Goal: Task Accomplishment & Management: Manage account settings

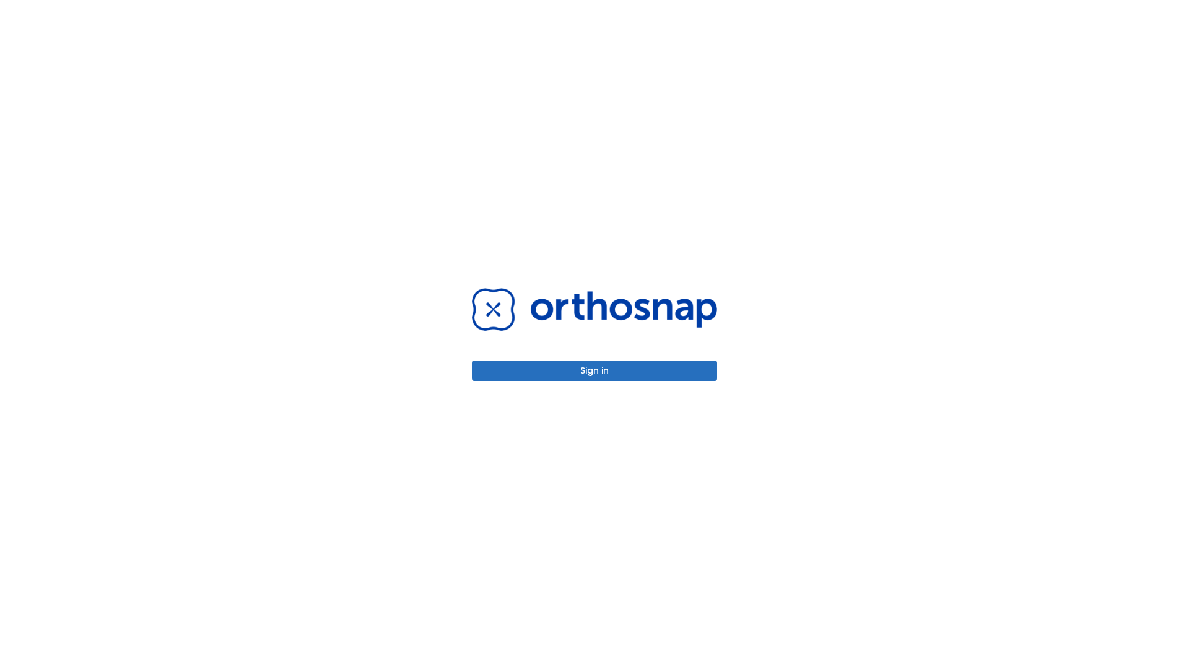
click at [595, 370] on button "Sign in" at bounding box center [594, 370] width 245 height 20
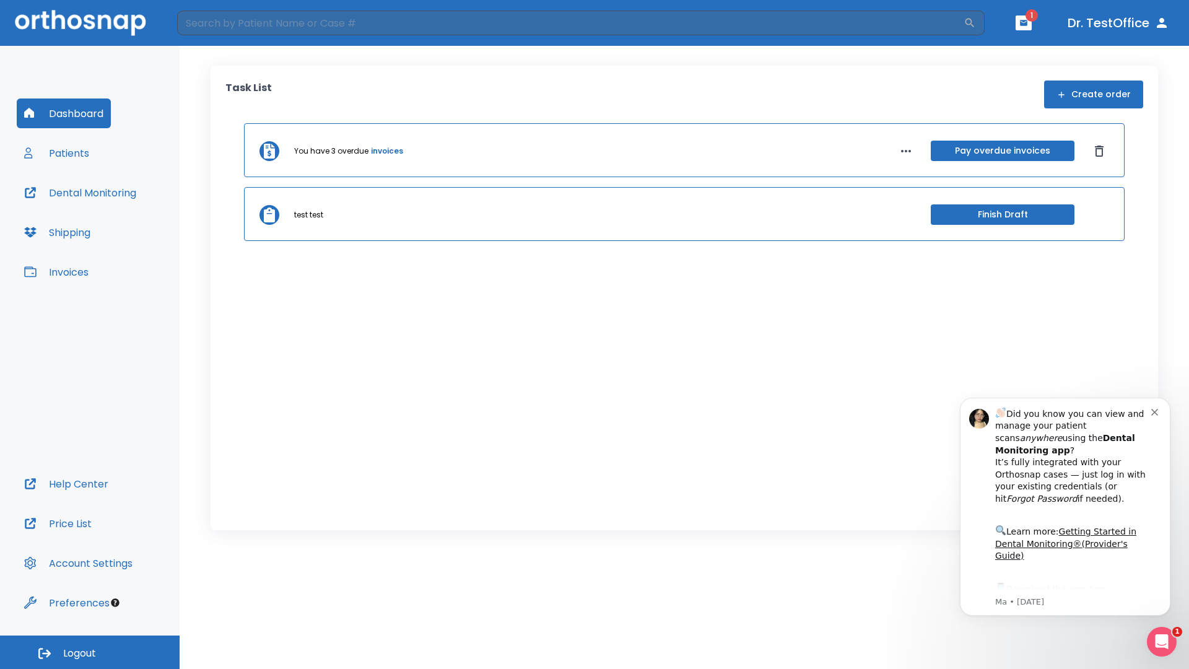
click at [90, 652] on span "Logout" at bounding box center [79, 654] width 33 height 14
